Goal: Communication & Community: Answer question/provide support

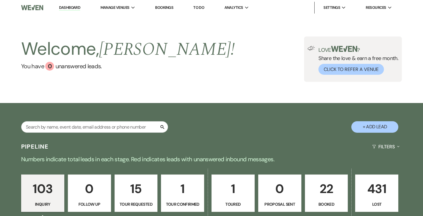
click at [66, 7] on link "Dashboard" at bounding box center [69, 8] width 21 height 6
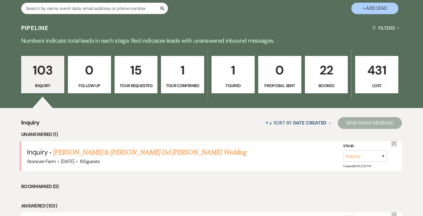
scroll to position [119, 0]
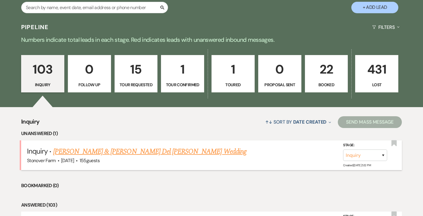
click at [81, 151] on link "[PERSON_NAME] & [PERSON_NAME] Del [PERSON_NAME] Wedding" at bounding box center [150, 151] width 194 height 11
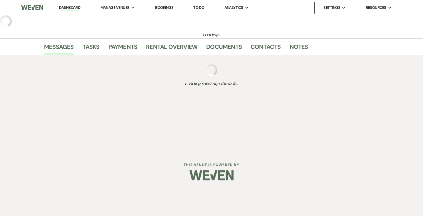
select select "5"
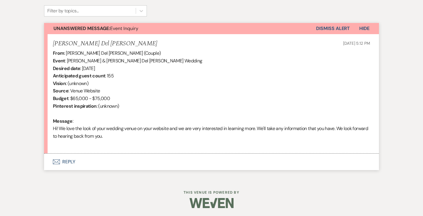
scroll to position [197, 0]
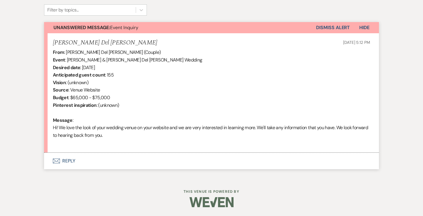
click at [69, 161] on button "Envelope Reply" at bounding box center [211, 161] width 335 height 16
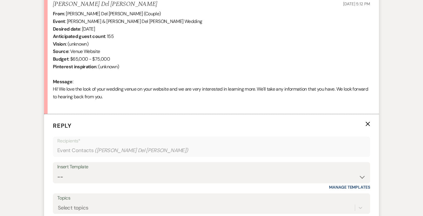
scroll to position [328, 0]
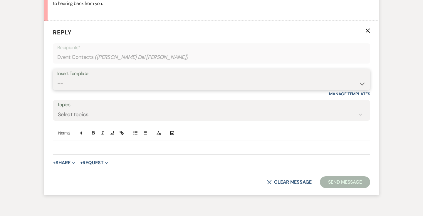
click at [90, 83] on select "-- Weven Planning Portal Introduction (Booked Events) Contract (Pre-Booked Lead…" at bounding box center [211, 83] width 309 height 11
select select "2446"
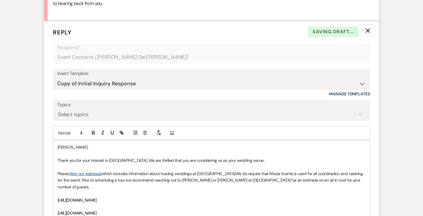
click at [58, 148] on p "[PERSON_NAME]," at bounding box center [212, 147] width 308 height 6
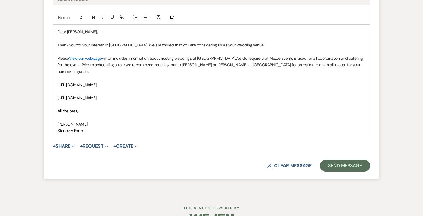
scroll to position [448, 0]
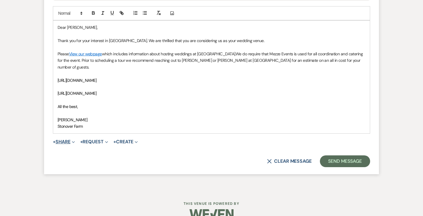
click at [75, 141] on icon "Expand" at bounding box center [73, 142] width 3 height 3
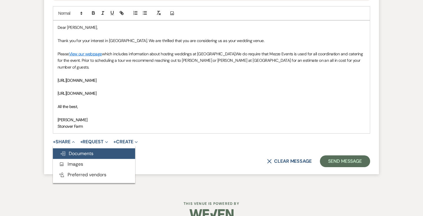
click at [74, 150] on span "Doc Upload Documents" at bounding box center [77, 153] width 34 height 6
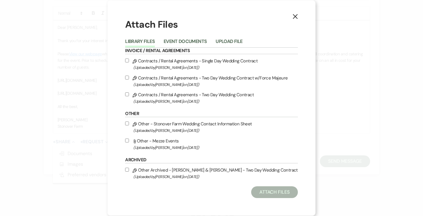
click at [129, 140] on input "Attach File Other - Mezze Events (Uploaded by [PERSON_NAME] on [DATE] )" at bounding box center [127, 141] width 4 height 4
checkbox input "true"
click at [267, 192] on button "Attach Files" at bounding box center [274, 192] width 47 height 12
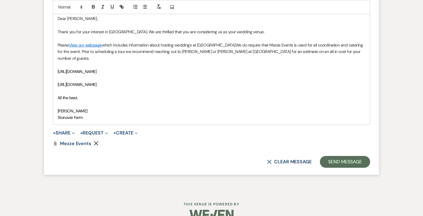
scroll to position [463, 0]
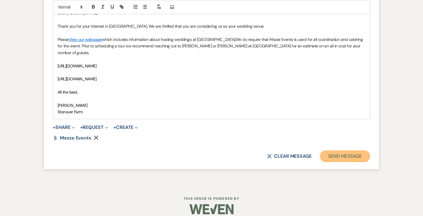
click at [351, 150] on button "Send Message" at bounding box center [345, 156] width 50 height 12
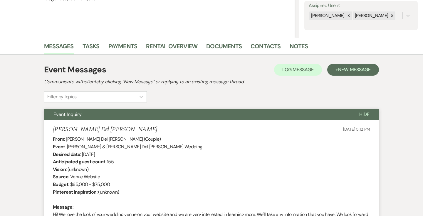
scroll to position [0, 0]
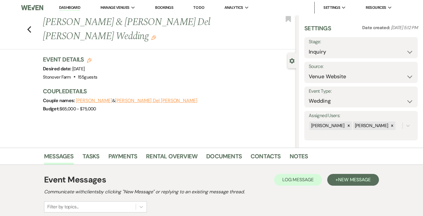
click at [69, 8] on link "Dashboard" at bounding box center [69, 8] width 21 height 6
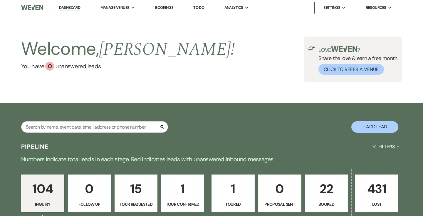
click at [185, 193] on p "1" at bounding box center [183, 189] width 36 height 20
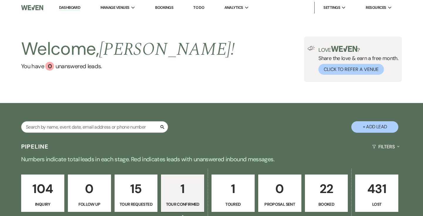
select select "4"
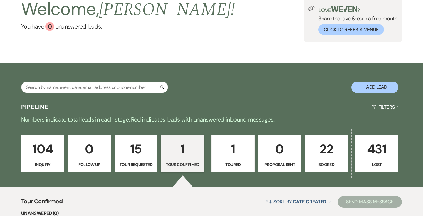
scroll to position [25, 0]
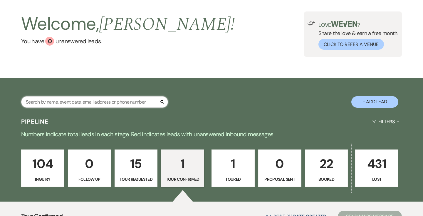
click at [120, 103] on input "text" at bounding box center [94, 101] width 147 height 11
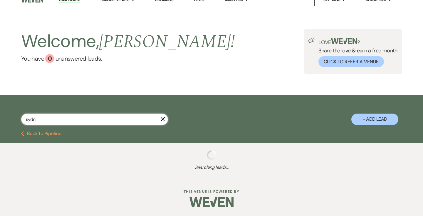
type input "sydne"
select select "2"
select select "8"
select select "5"
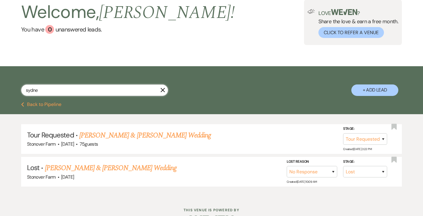
scroll to position [44, 0]
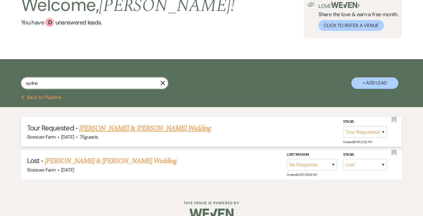
type input "sydne"
click at [149, 130] on link "[PERSON_NAME] & [PERSON_NAME] Wedding" at bounding box center [145, 128] width 132 height 11
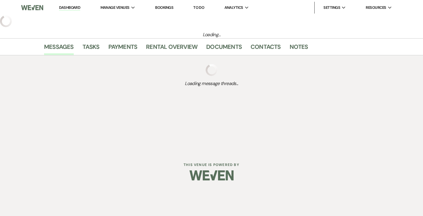
select select "2"
select select "5"
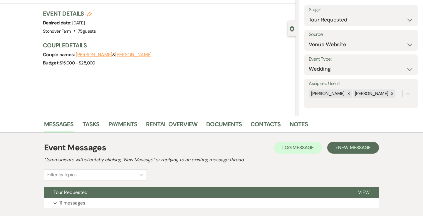
scroll to position [71, 0]
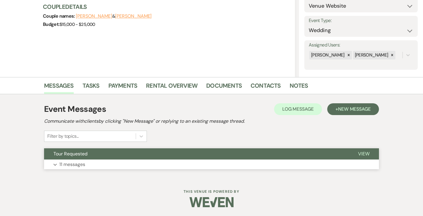
click at [76, 166] on p "11 messages" at bounding box center [72, 165] width 26 height 8
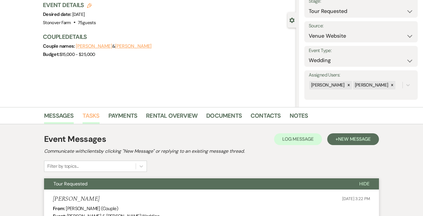
scroll to position [54, 0]
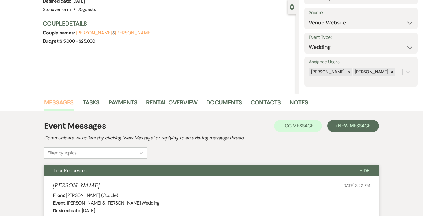
click at [60, 104] on link "Messages" at bounding box center [59, 104] width 30 height 13
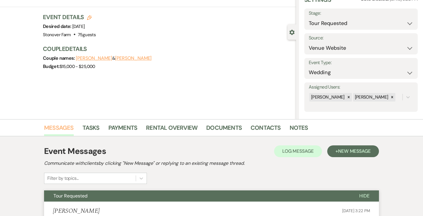
scroll to position [0, 0]
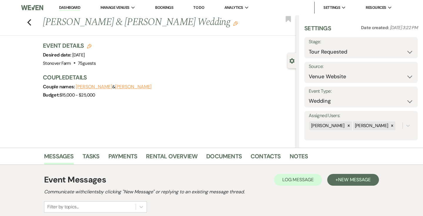
click at [71, 8] on link "Dashboard" at bounding box center [69, 8] width 21 height 6
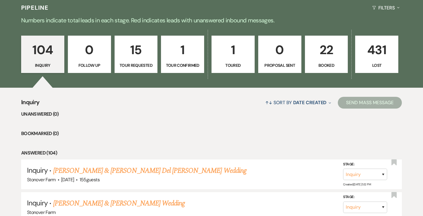
scroll to position [144, 0]
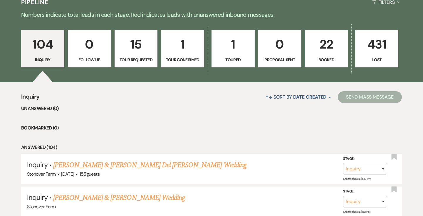
click at [328, 47] on p "22" at bounding box center [327, 44] width 36 height 20
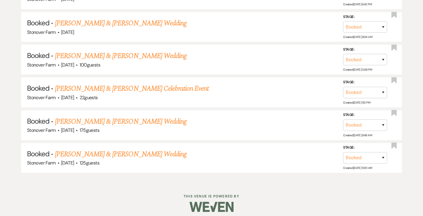
scroll to position [866, 0]
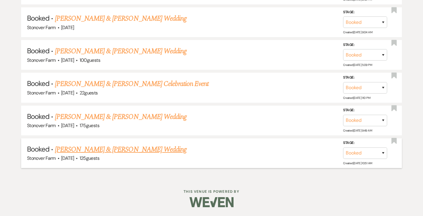
click at [130, 149] on link "[PERSON_NAME] & [PERSON_NAME] Wedding" at bounding box center [121, 149] width 132 height 11
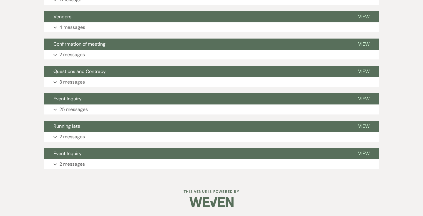
scroll to position [348, 0]
click at [81, 165] on p "2 messages" at bounding box center [72, 164] width 26 height 8
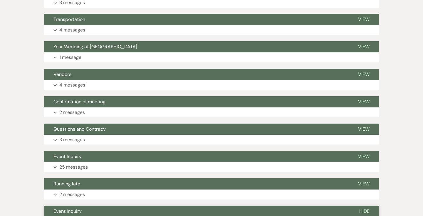
scroll to position [269, 0]
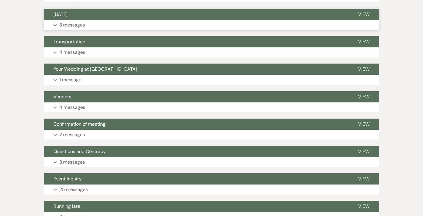
click at [83, 24] on p "3 messages" at bounding box center [72, 25] width 26 height 8
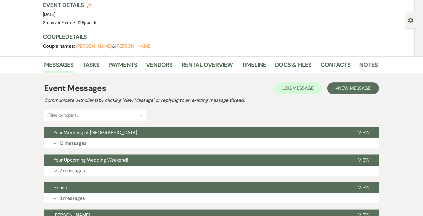
scroll to position [75, 0]
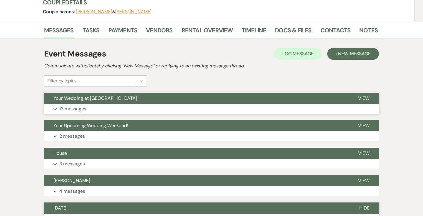
click at [368, 96] on span "View" at bounding box center [363, 98] width 11 height 6
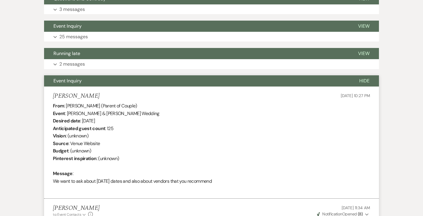
scroll to position [2187, 0]
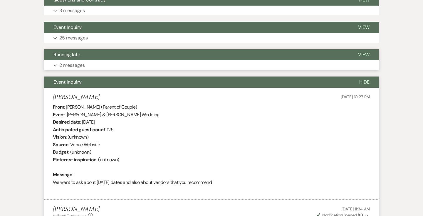
click at [365, 51] on span "View" at bounding box center [363, 54] width 11 height 6
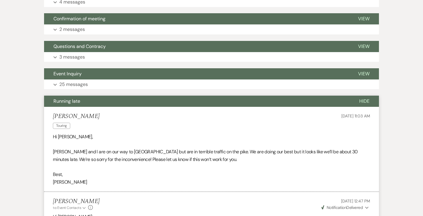
scroll to position [2142, 0]
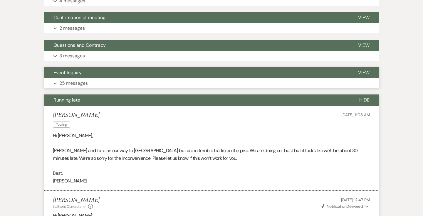
click at [361, 69] on span "View" at bounding box center [363, 72] width 11 height 6
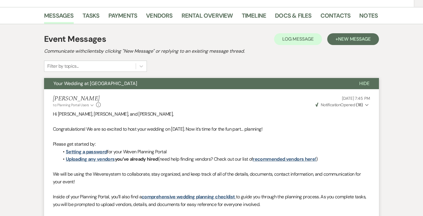
scroll to position [0, 0]
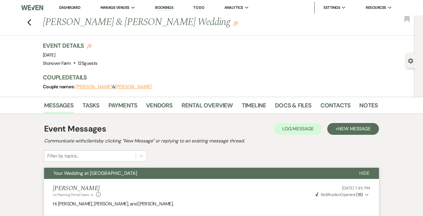
click at [66, 8] on link "Dashboard" at bounding box center [69, 7] width 21 height 5
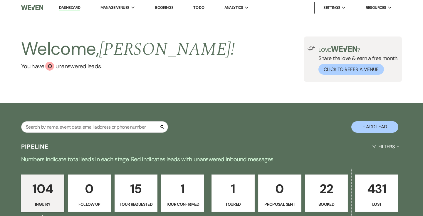
click at [330, 193] on p "22" at bounding box center [327, 189] width 36 height 20
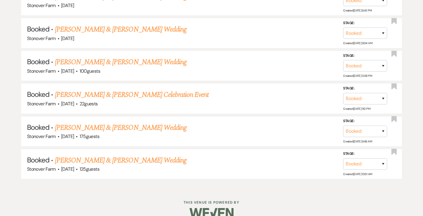
scroll to position [866, 0]
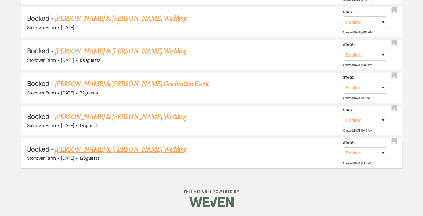
click at [142, 149] on link "[PERSON_NAME] & [PERSON_NAME] Wedding" at bounding box center [121, 149] width 132 height 11
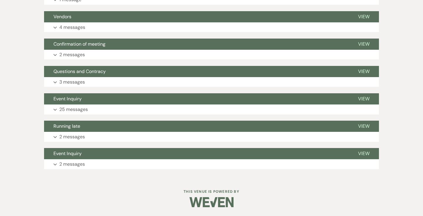
scroll to position [348, 0]
click at [363, 17] on span "View" at bounding box center [363, 17] width 11 height 6
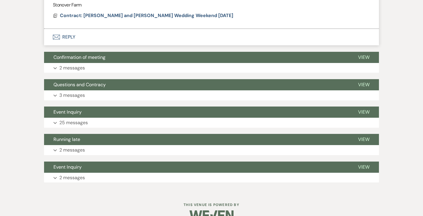
scroll to position [737, 0]
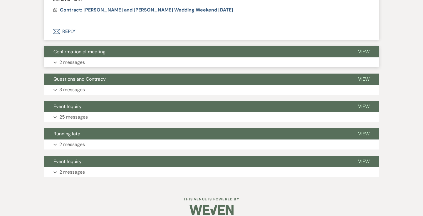
click at [362, 49] on span "View" at bounding box center [363, 52] width 11 height 6
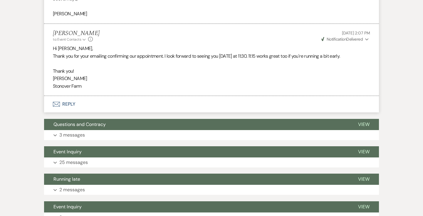
scroll to position [849, 0]
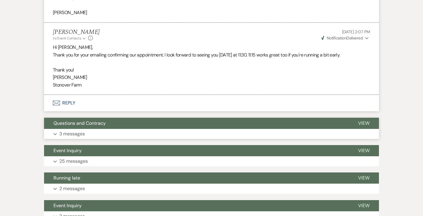
click at [363, 120] on span "View" at bounding box center [363, 123] width 11 height 6
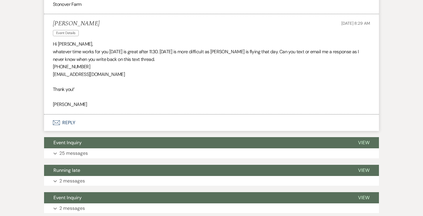
scroll to position [1119, 0]
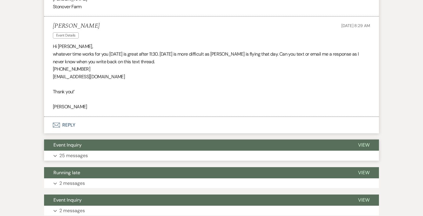
click at [362, 142] on span "View" at bounding box center [363, 145] width 11 height 6
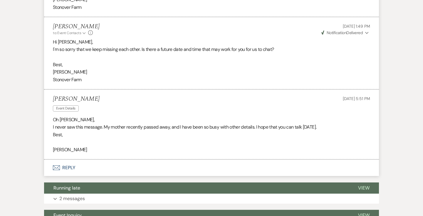
scroll to position [3206, 0]
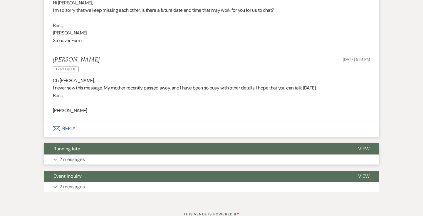
click at [362, 146] on span "View" at bounding box center [363, 149] width 11 height 6
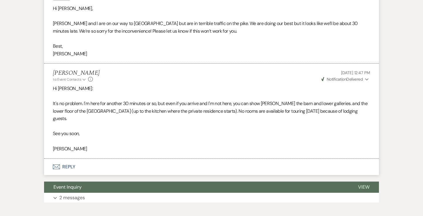
scroll to position [3385, 0]
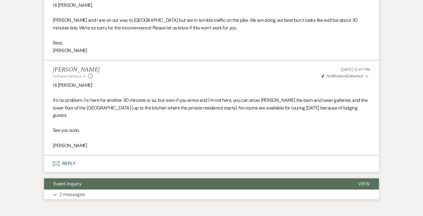
click at [364, 181] on span "View" at bounding box center [363, 184] width 11 height 6
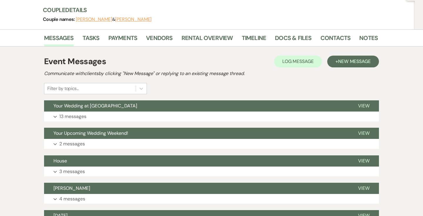
scroll to position [0, 0]
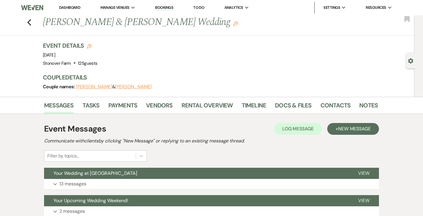
click at [75, 7] on link "Dashboard" at bounding box center [69, 7] width 21 height 5
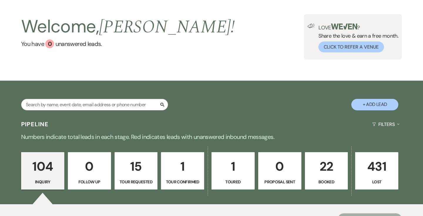
scroll to position [26, 0]
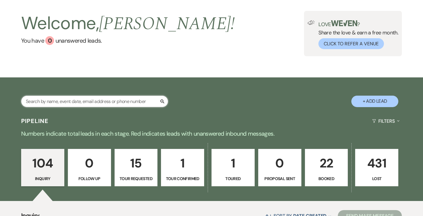
click at [135, 100] on input "text" at bounding box center [94, 101] width 147 height 11
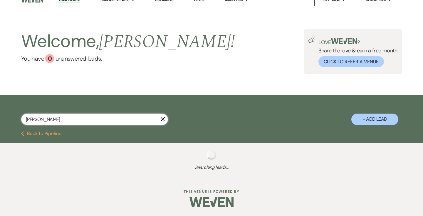
scroll to position [23, 0]
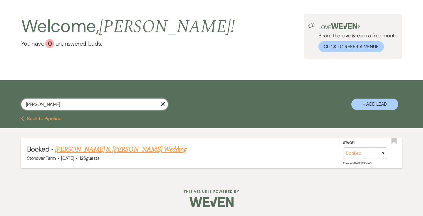
type input "[PERSON_NAME]"
click at [156, 154] on link "[PERSON_NAME] & [PERSON_NAME] Wedding" at bounding box center [121, 149] width 132 height 11
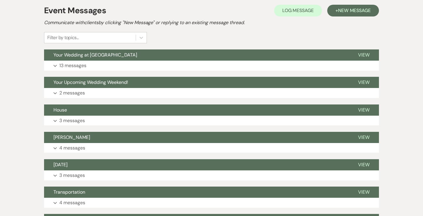
scroll to position [117, 0]
